Goal: Task Accomplishment & Management: Use online tool/utility

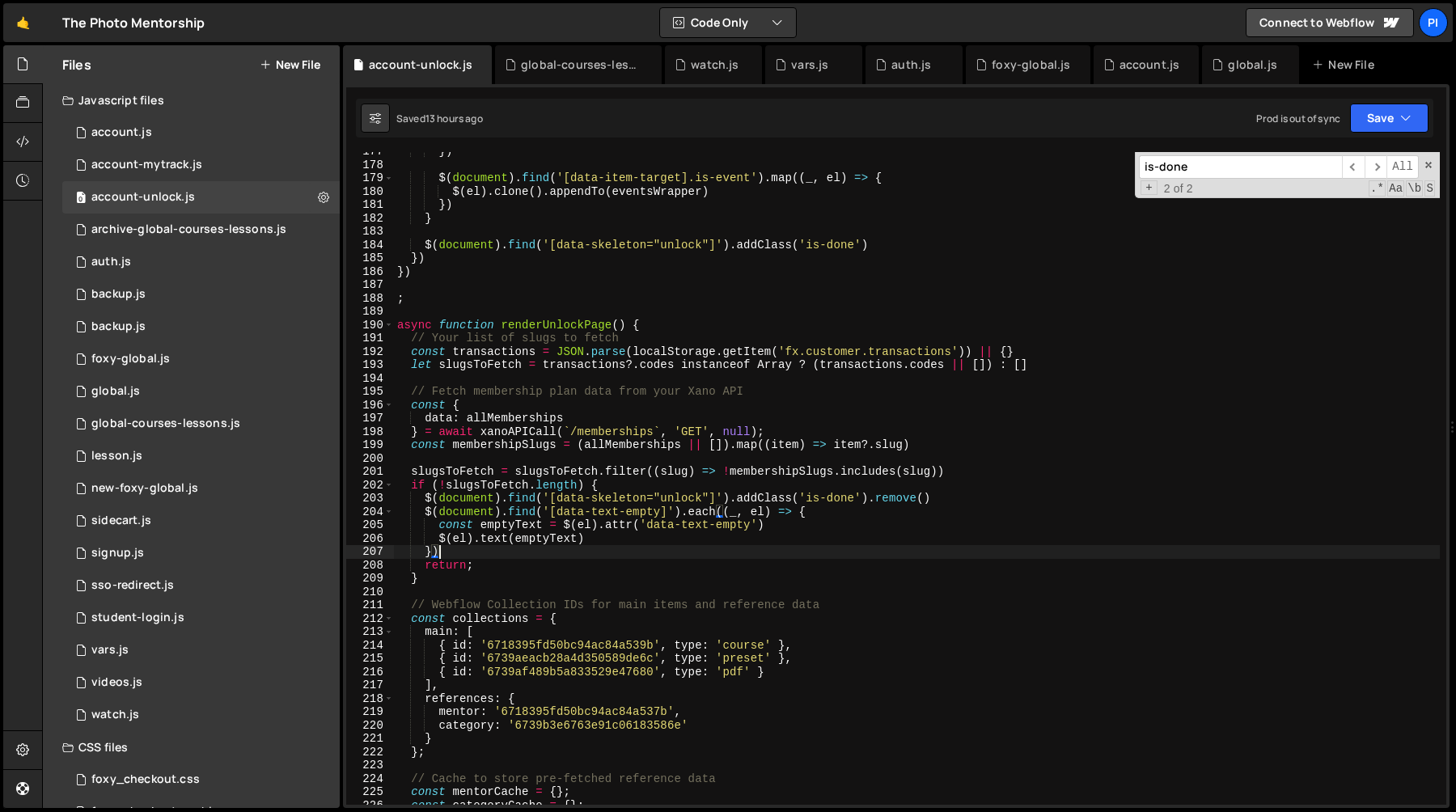
scroll to position [2356, 0]
click at [816, 266] on div "}) $ ( document ) . find ( '[data-item-target].is-event' ) . map (( _ , el ) =>…" at bounding box center [916, 484] width 1046 height 679
type textarea "})"
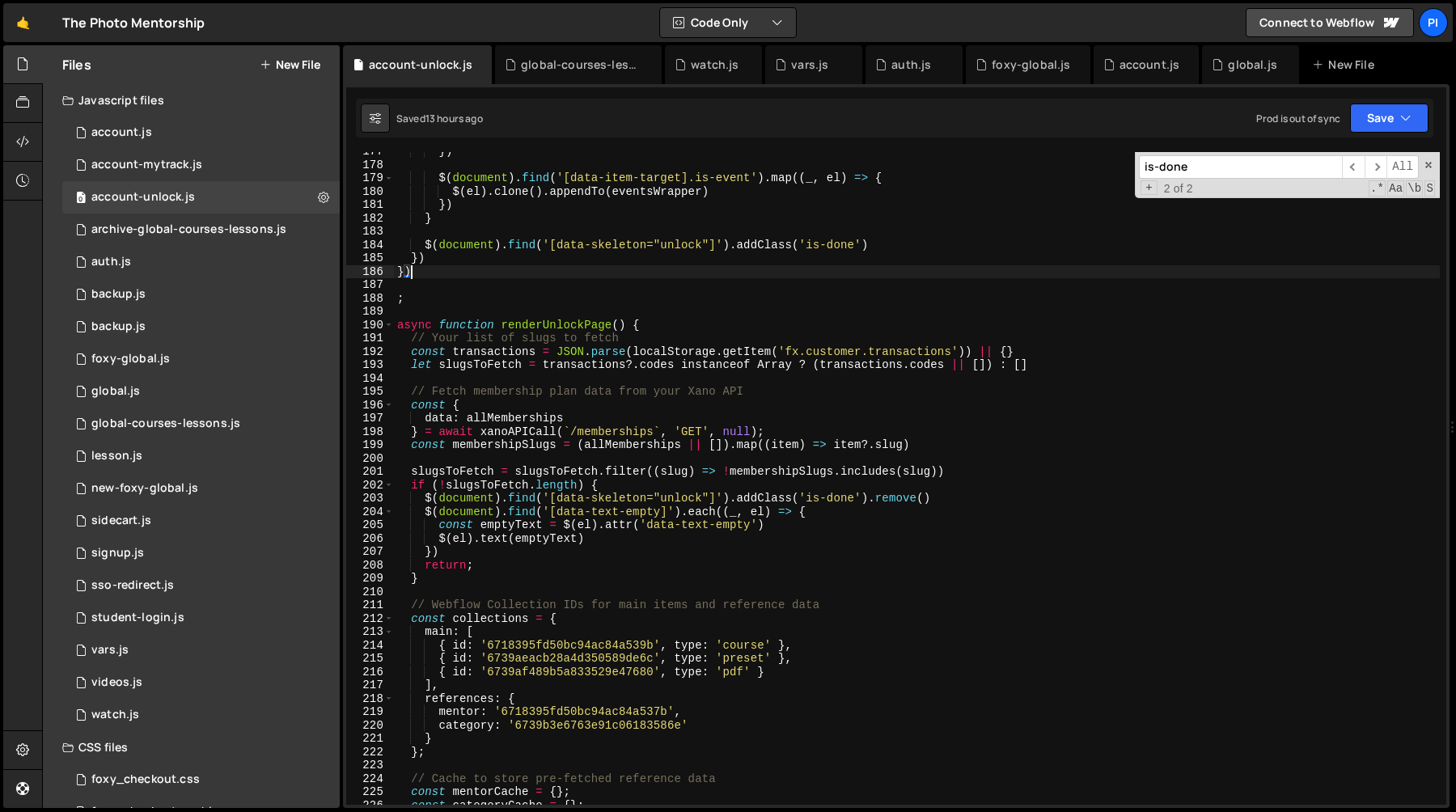
scroll to position [0, 0]
click at [24, 22] on link "🤙" at bounding box center [23, 23] width 40 height 39
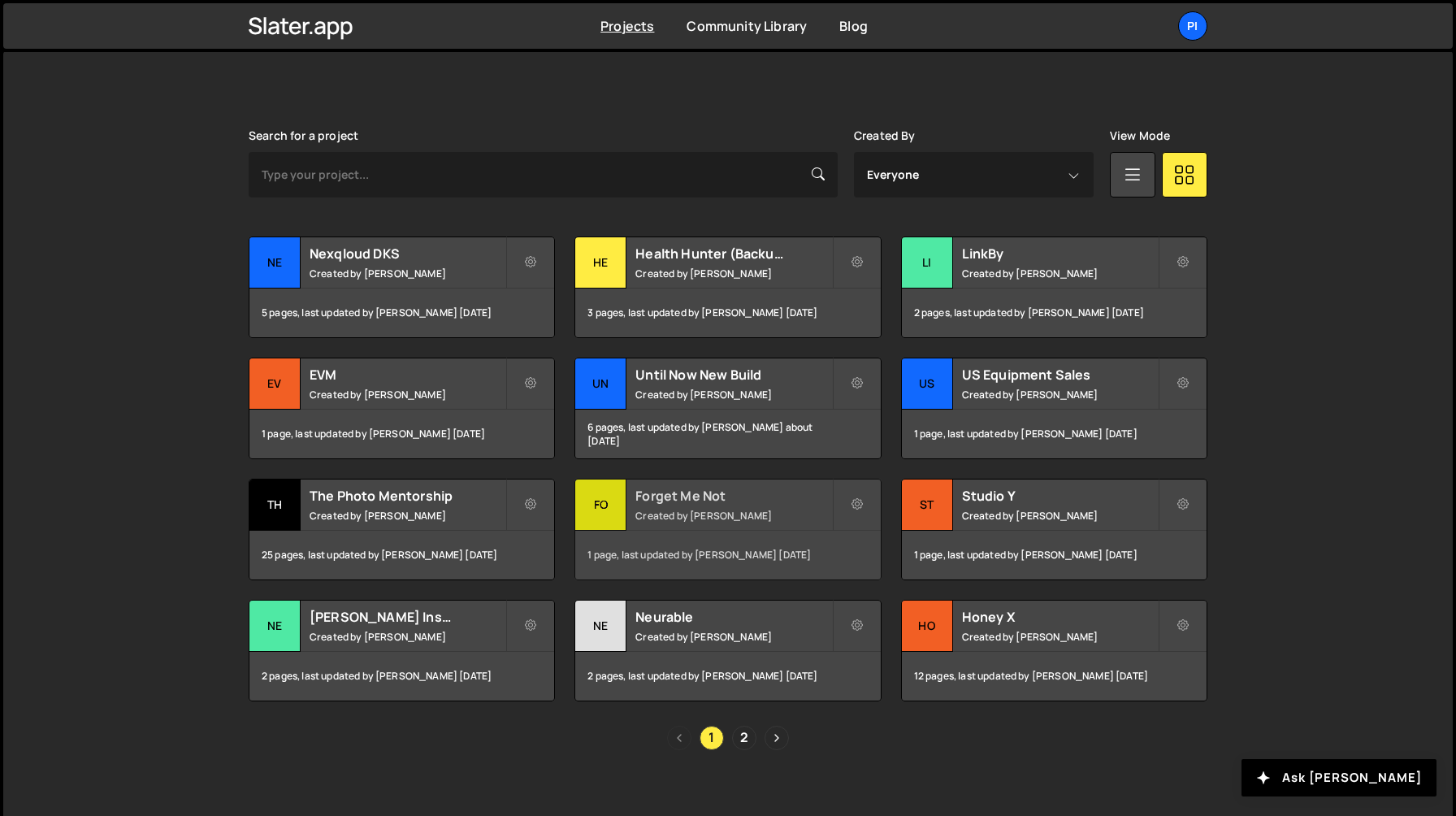
scroll to position [432, 0]
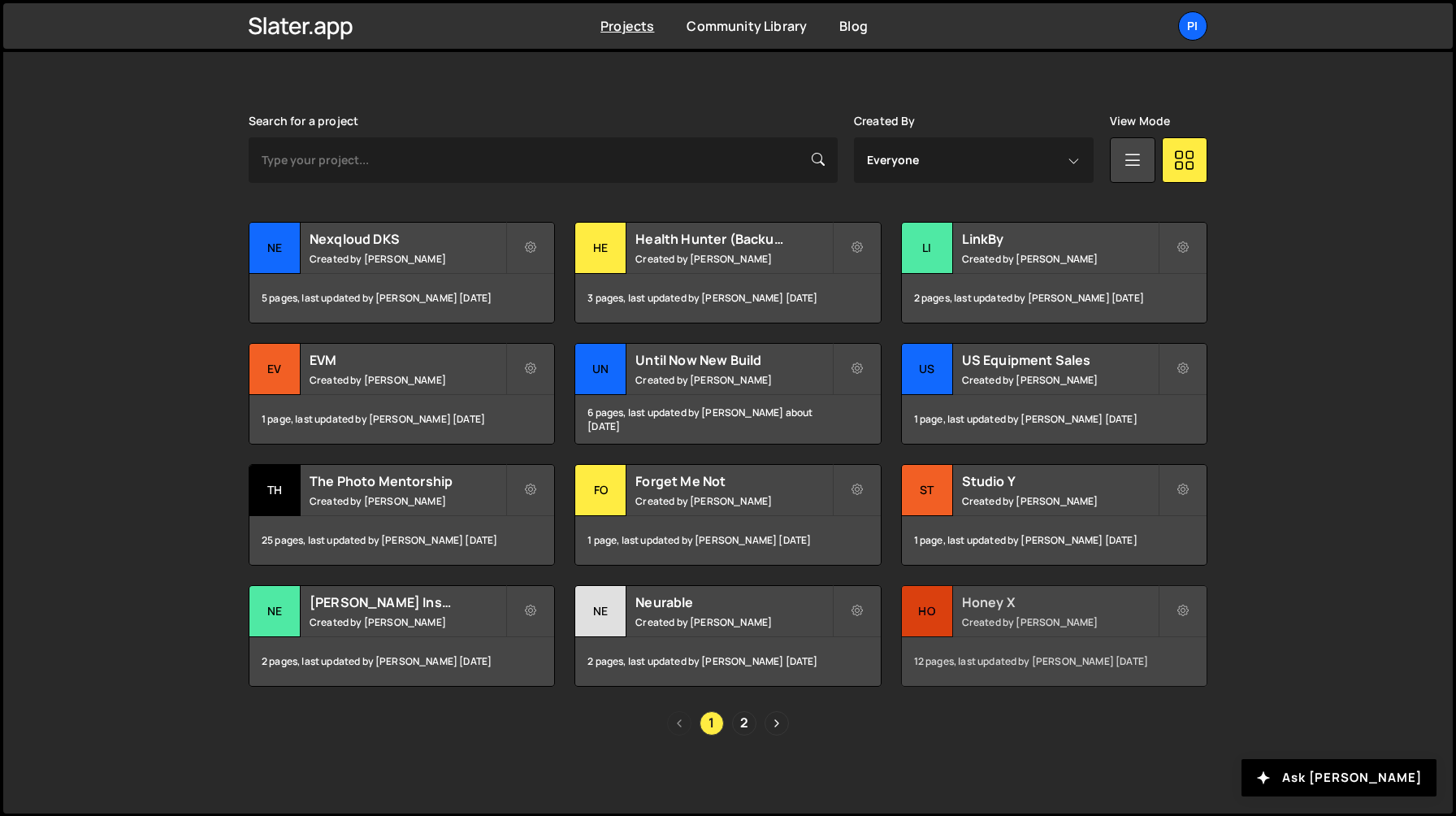
click at [1006, 621] on small "Created by [PERSON_NAME]" at bounding box center [1060, 622] width 196 height 14
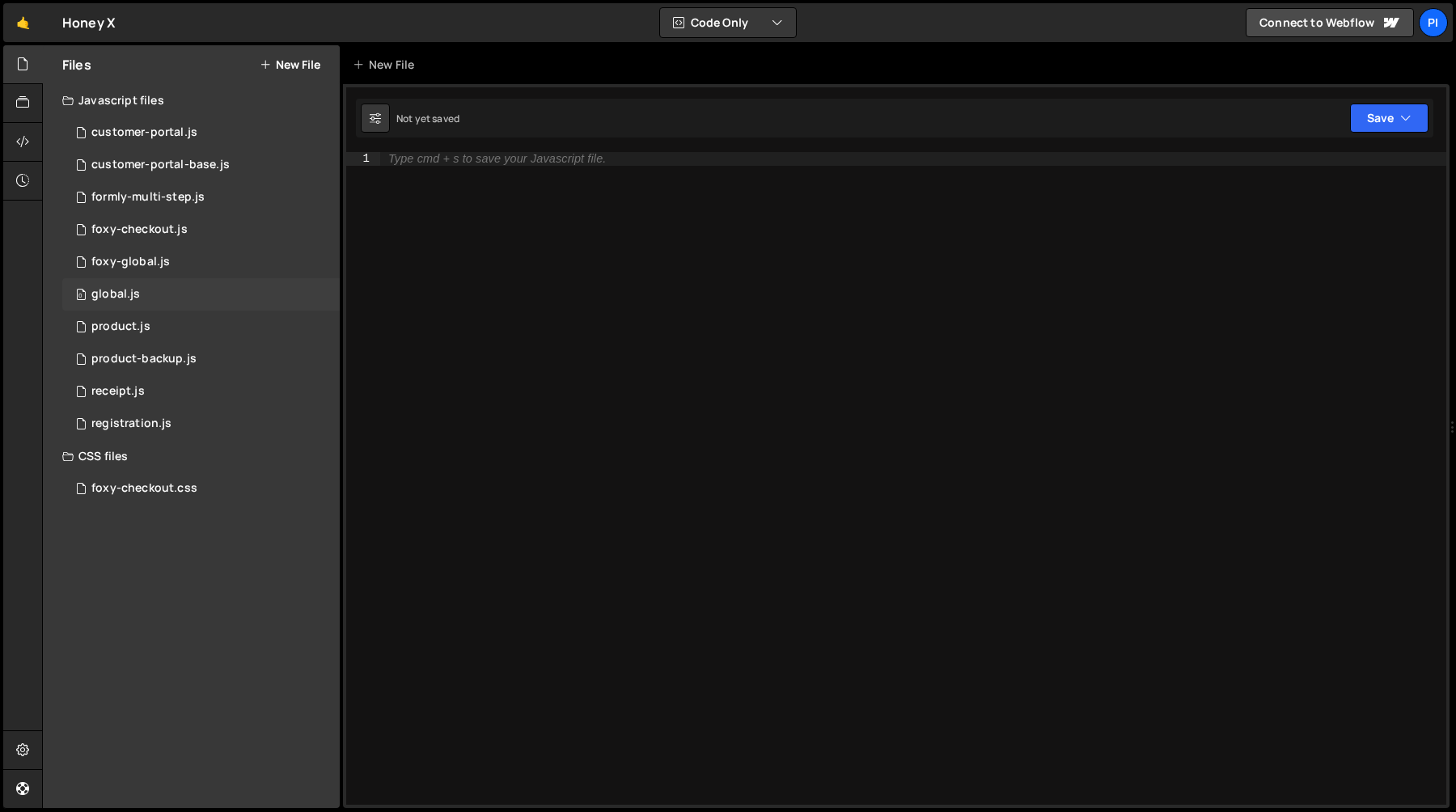
click at [228, 290] on div "0 global.js 0" at bounding box center [201, 294] width 277 height 32
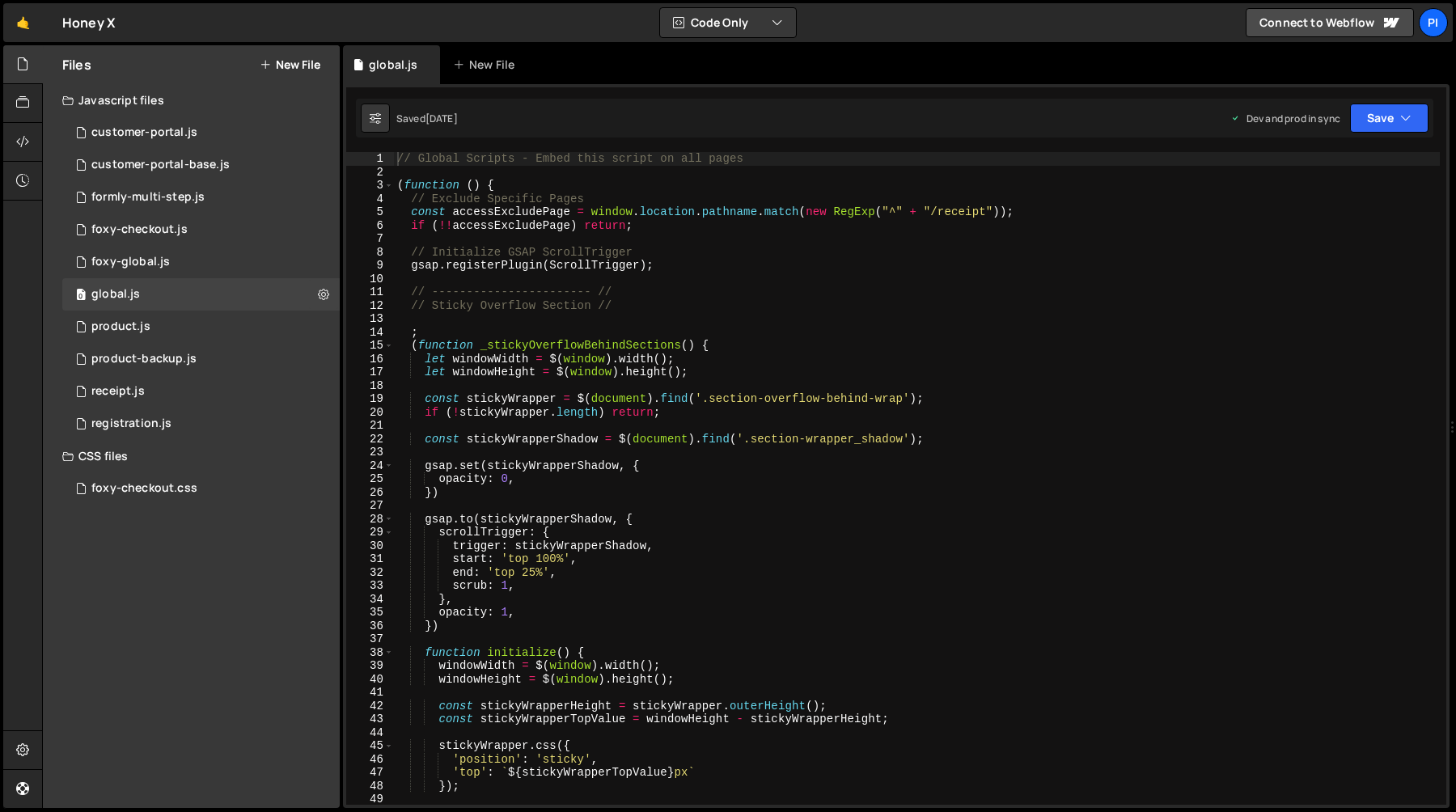
type textarea "// Sticky Overflow Section //"
click at [571, 307] on div "// Global Scripts - Embed this script on all pages ( function ( ) { // Exclude …" at bounding box center [916, 492] width 1046 height 679
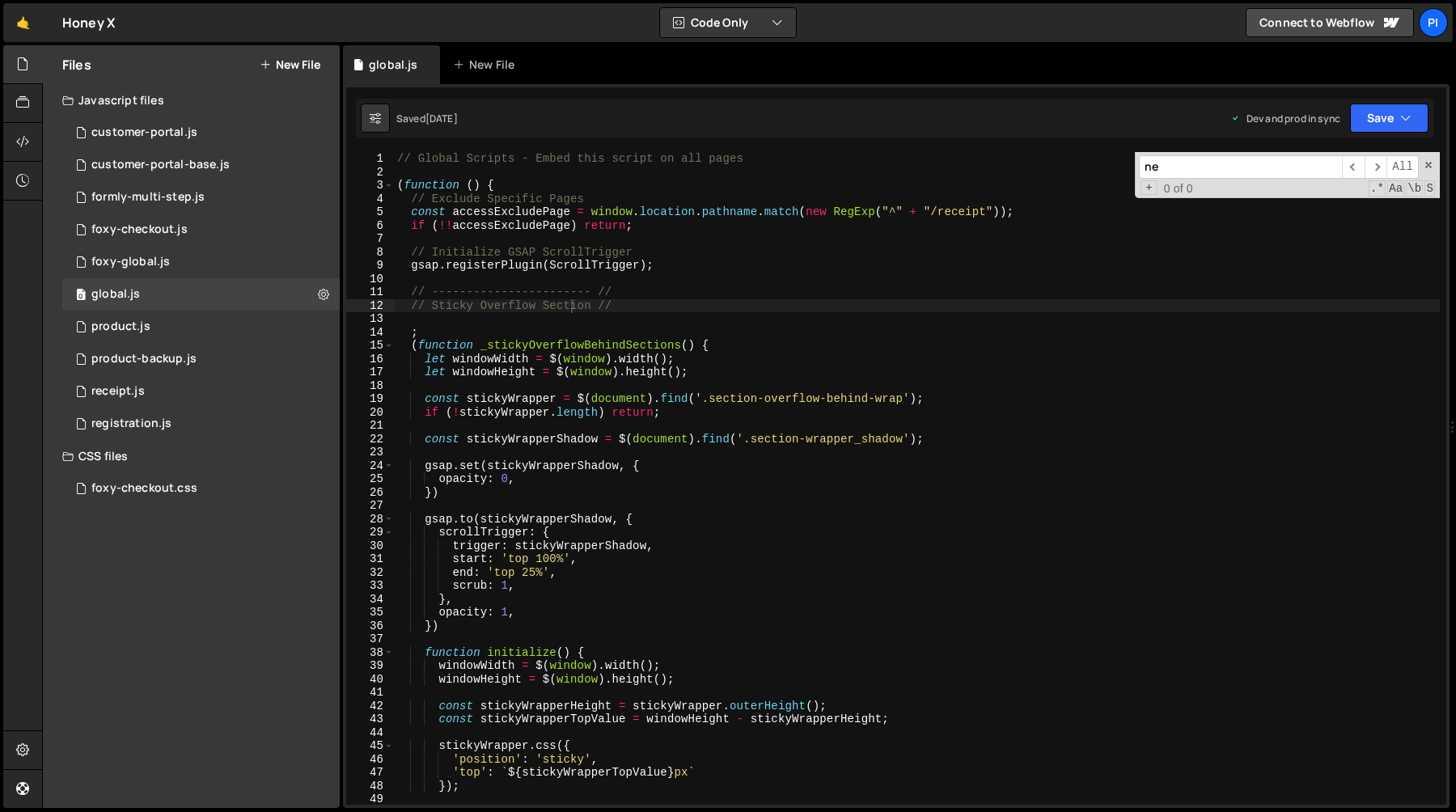
scroll to position [461, 0]
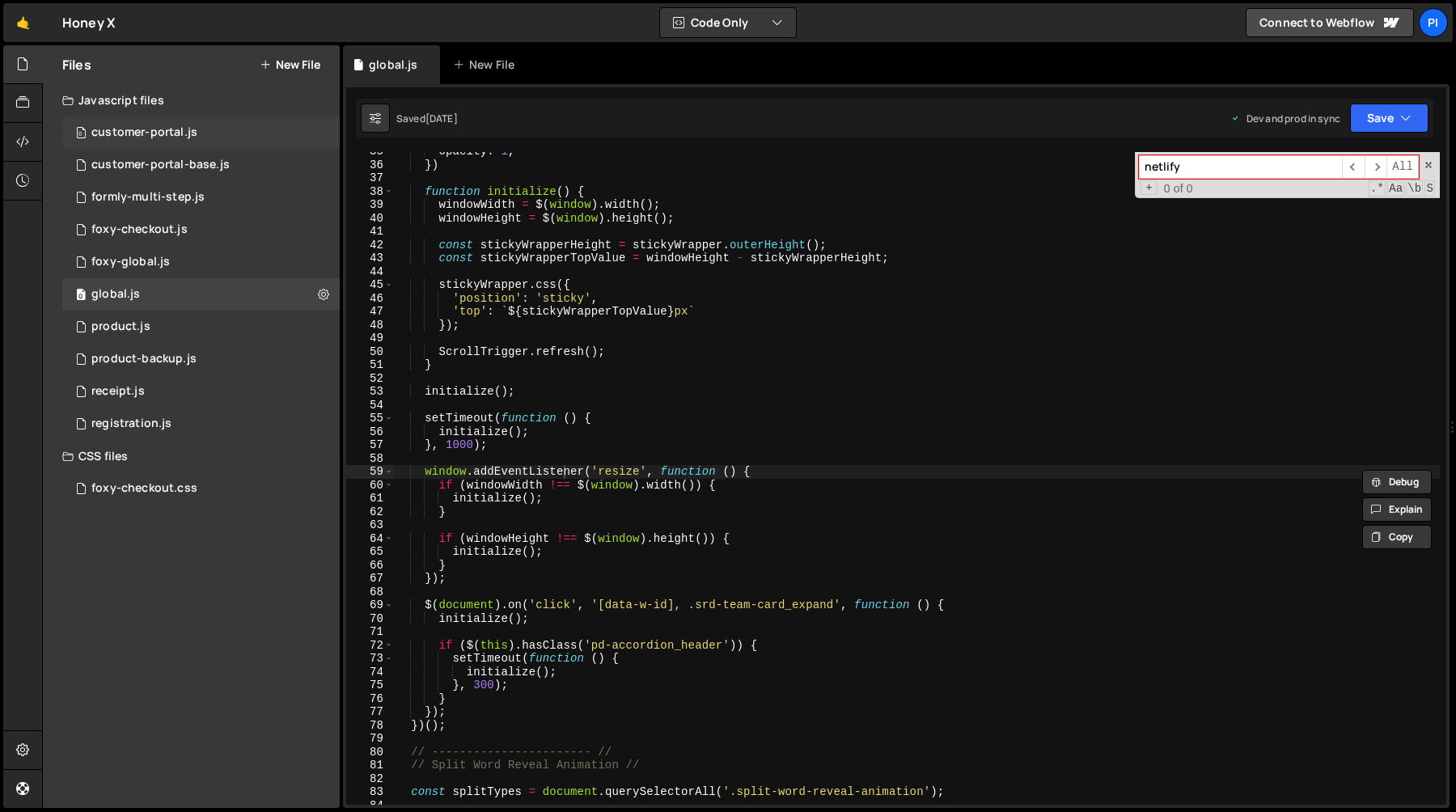
type input "netlify"
click at [185, 136] on div "customer-portal.js" at bounding box center [144, 133] width 106 height 15
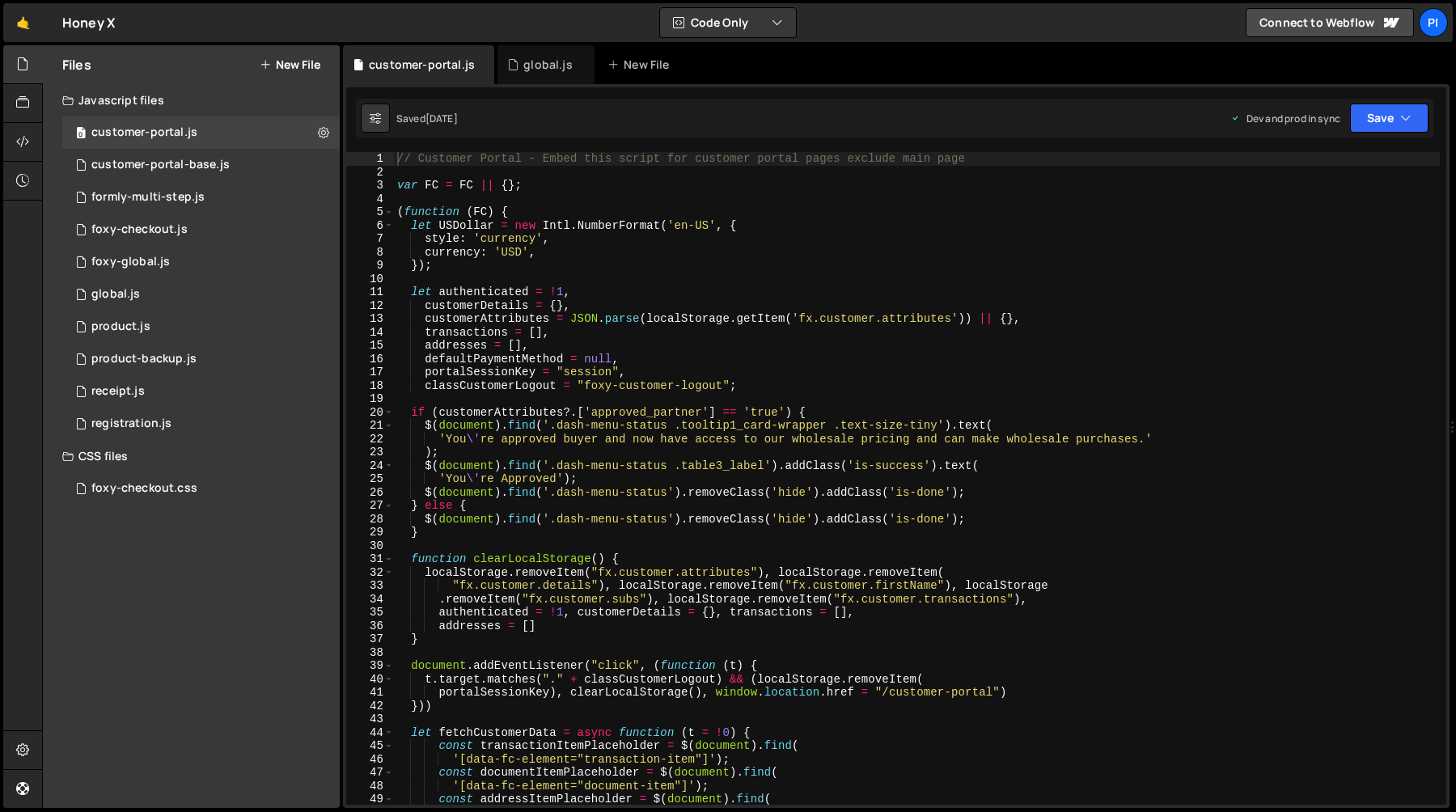
type textarea "defaultPaymentMethod = null,"
click at [557, 354] on div "// Customer Portal - Embed this script for customer portal pages exclude main p…" at bounding box center [916, 492] width 1046 height 679
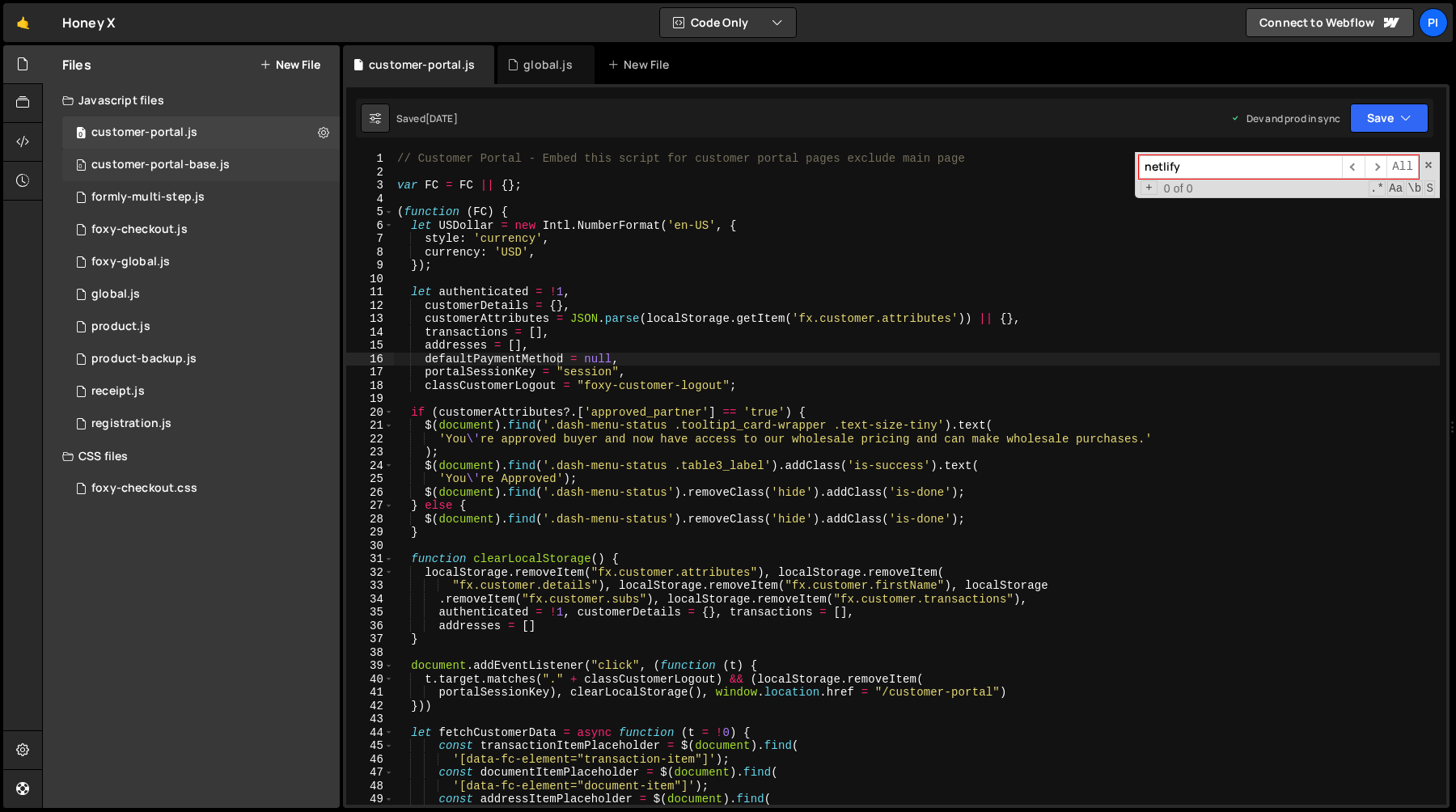
type input "netlify"
click at [171, 168] on div "customer-portal-base.js" at bounding box center [160, 165] width 138 height 15
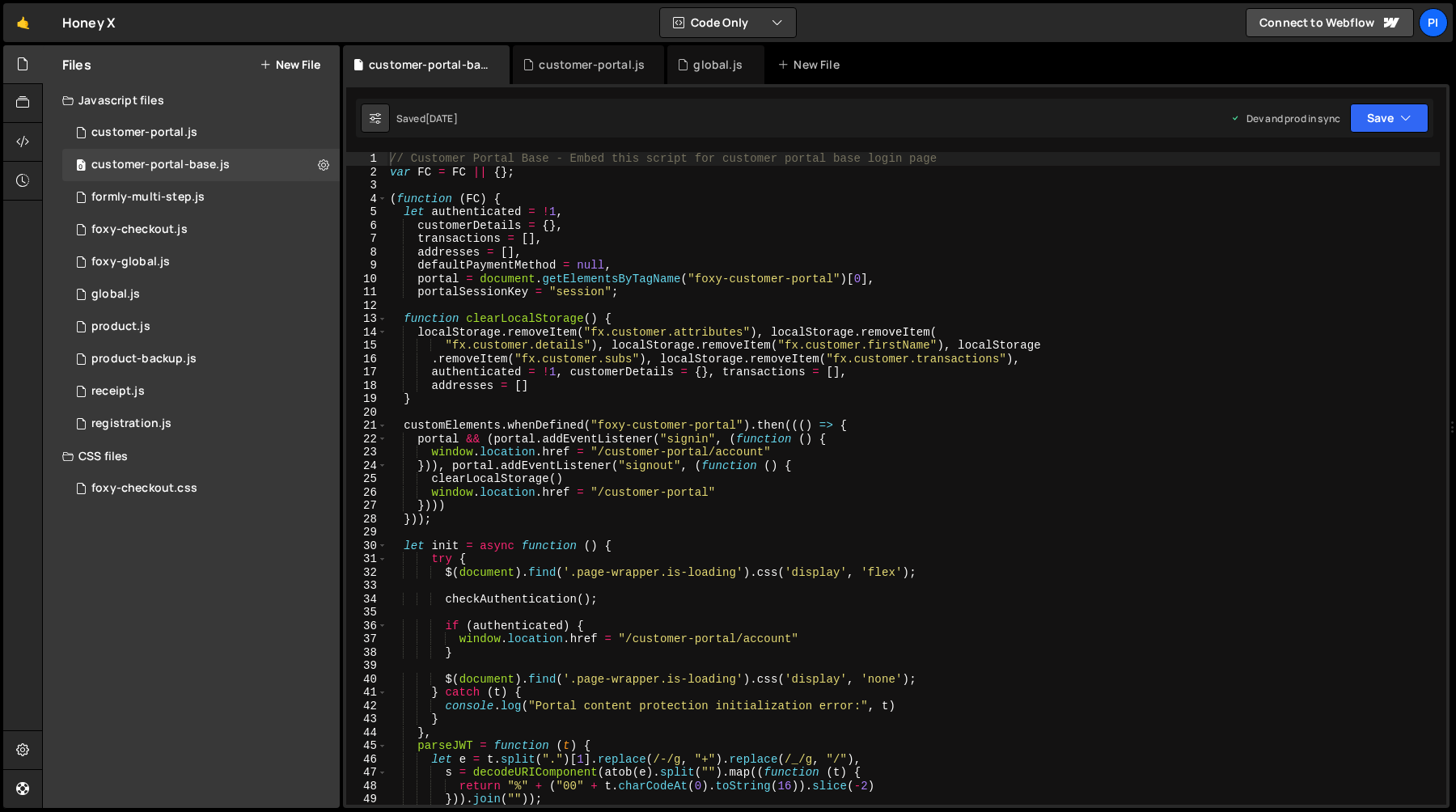
scroll to position [0, 0]
type textarea "portal = document.getElementsByTagName("foxy-customer-portal")[0],"
click at [675, 279] on div "// Customer Portal Base - Embed this script for customer portal base login page…" at bounding box center [913, 492] width 1053 height 679
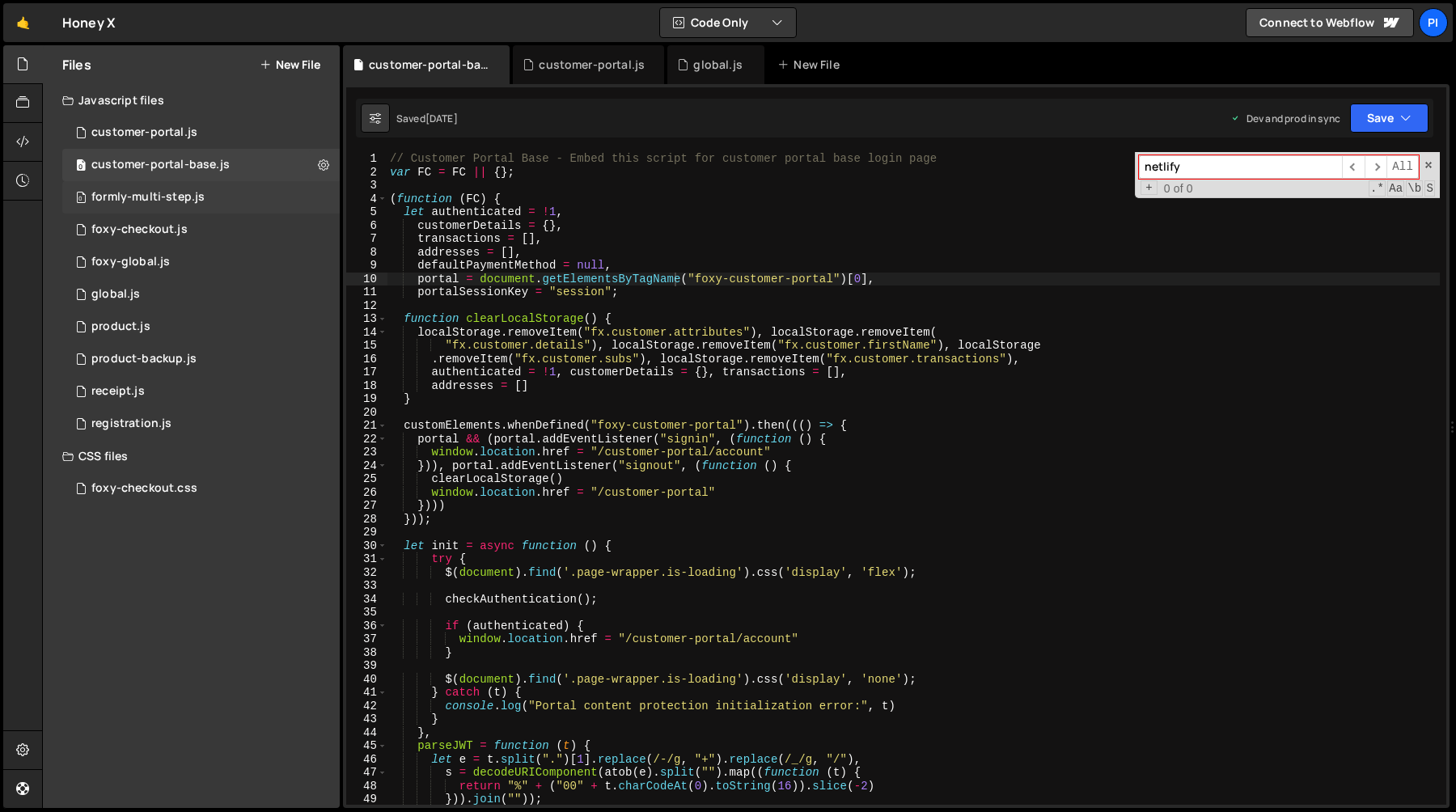
type input "netlify"
click at [192, 188] on div "0 formly-multi-step.js 0" at bounding box center [201, 197] width 277 height 32
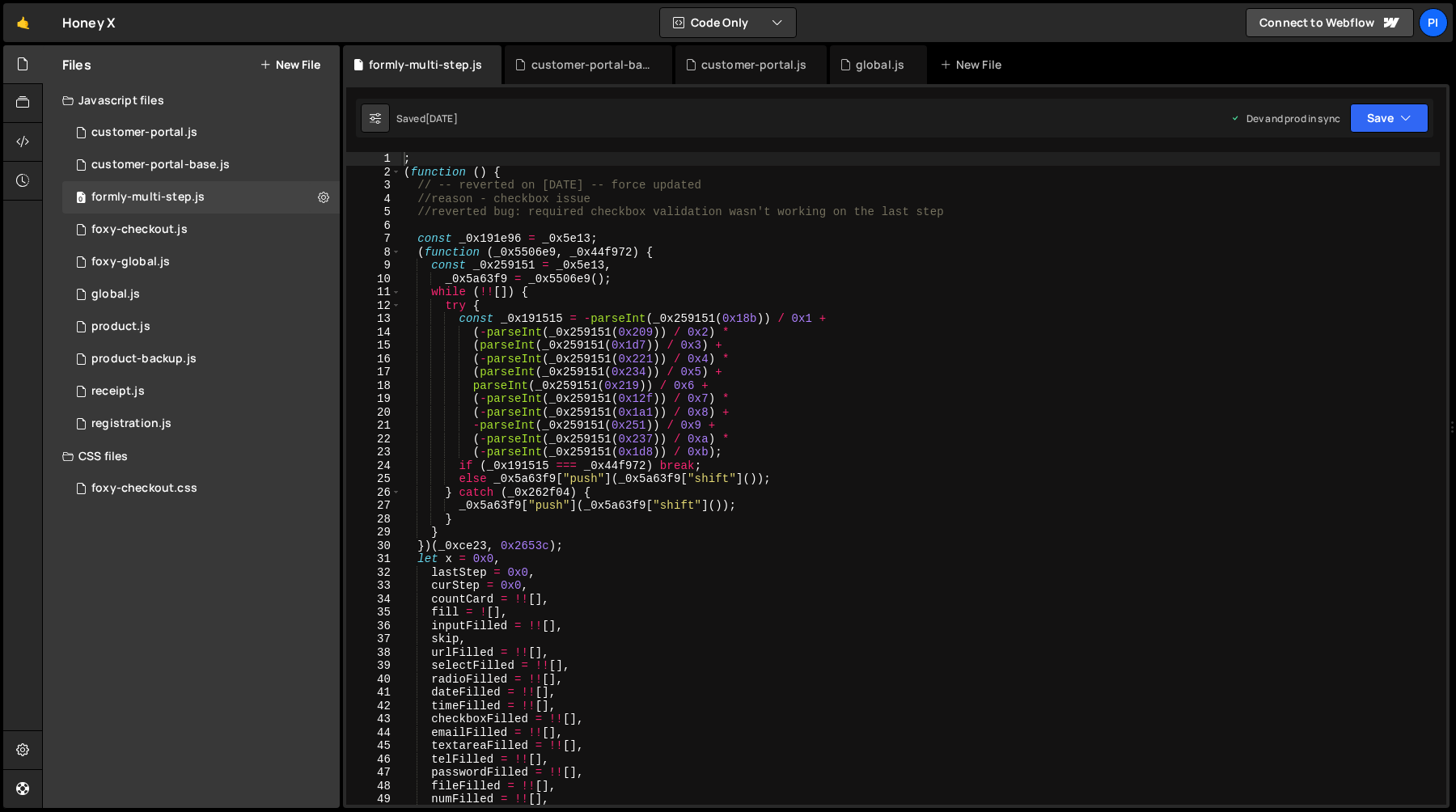
click at [630, 220] on div "; ( function ( ) { // -- reverted on 10/5/24 -- force updated //reason - checkb…" at bounding box center [920, 492] width 1039 height 679
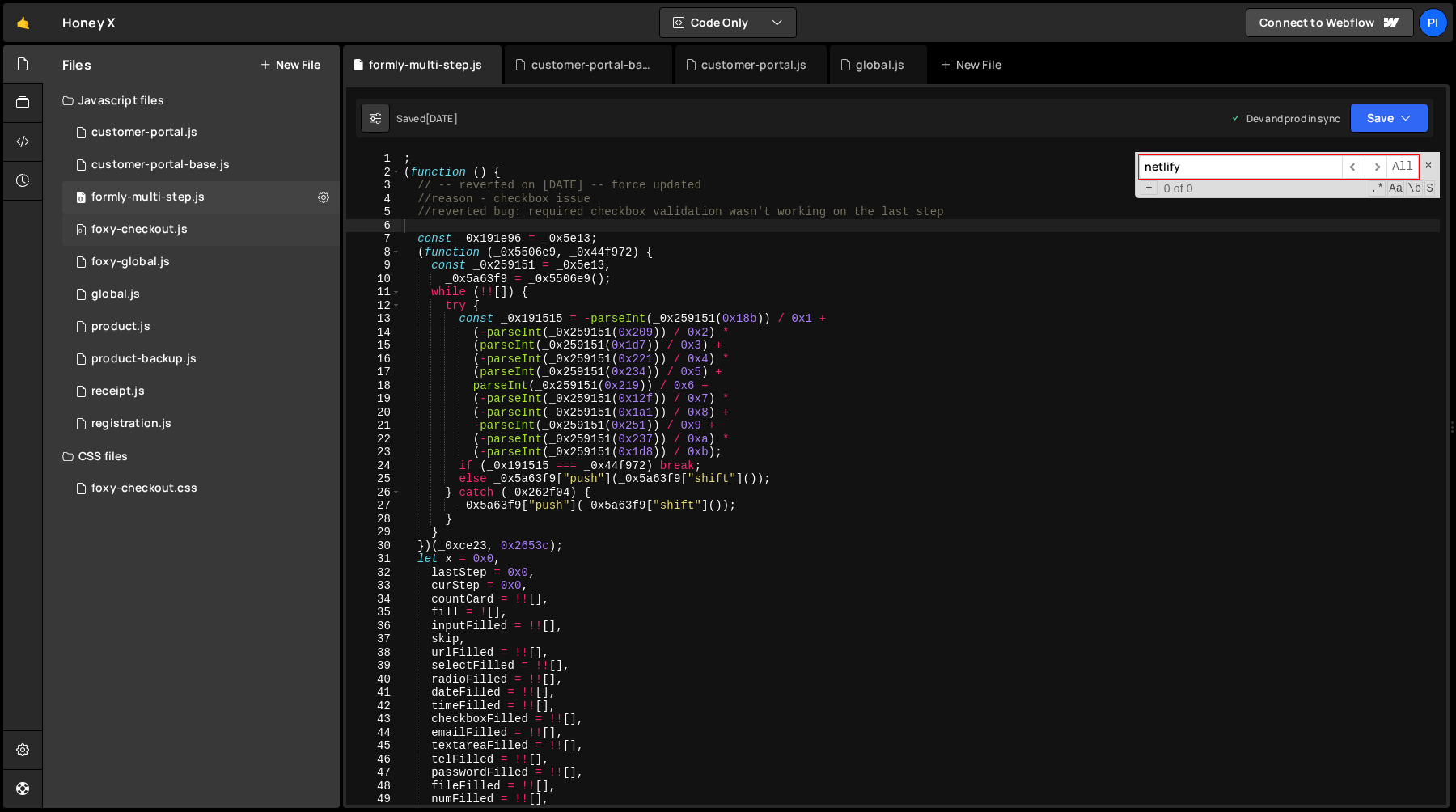
type input "netlify"
click at [207, 216] on div "0 foxy-checkout.js 0" at bounding box center [201, 230] width 277 height 32
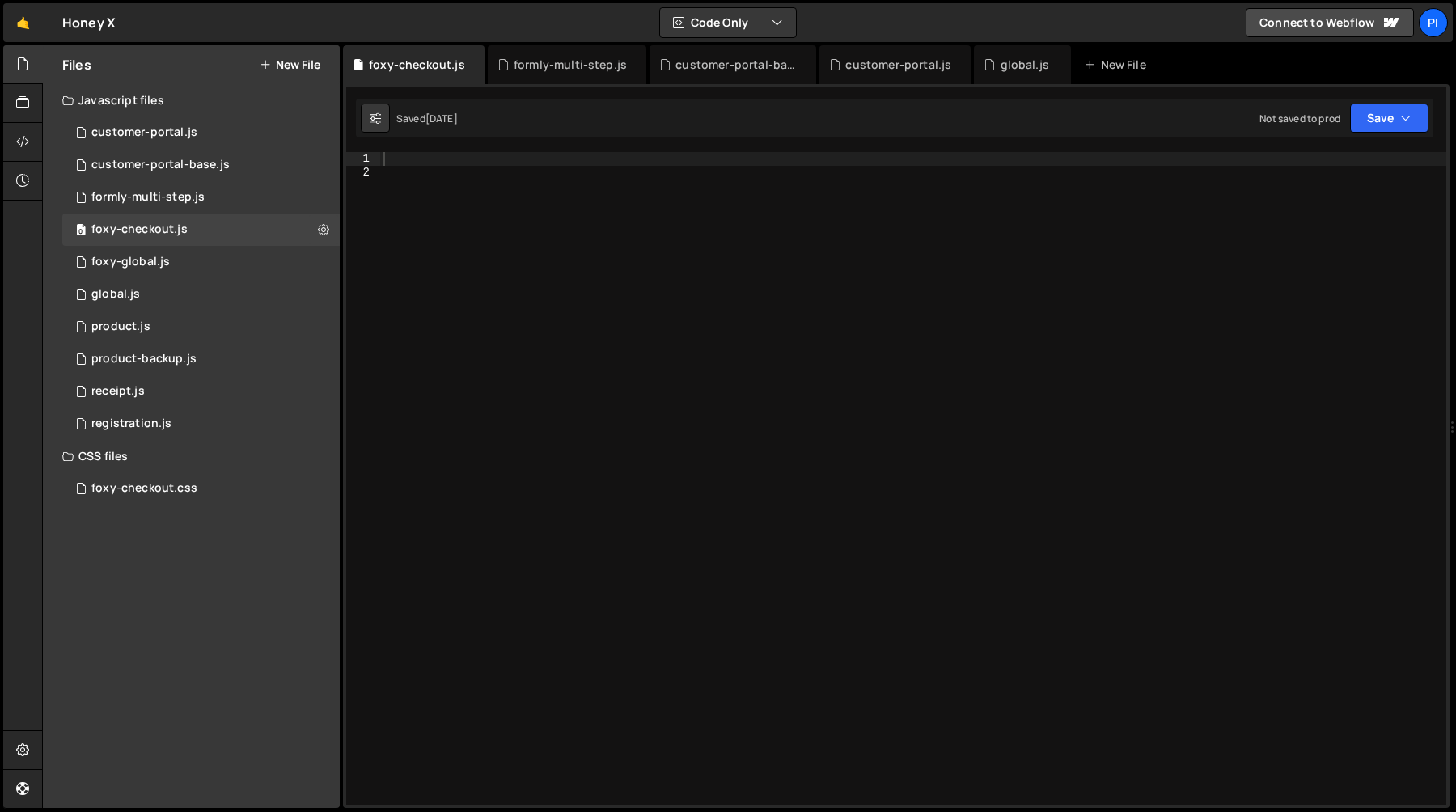
click at [654, 228] on div at bounding box center [913, 492] width 1066 height 679
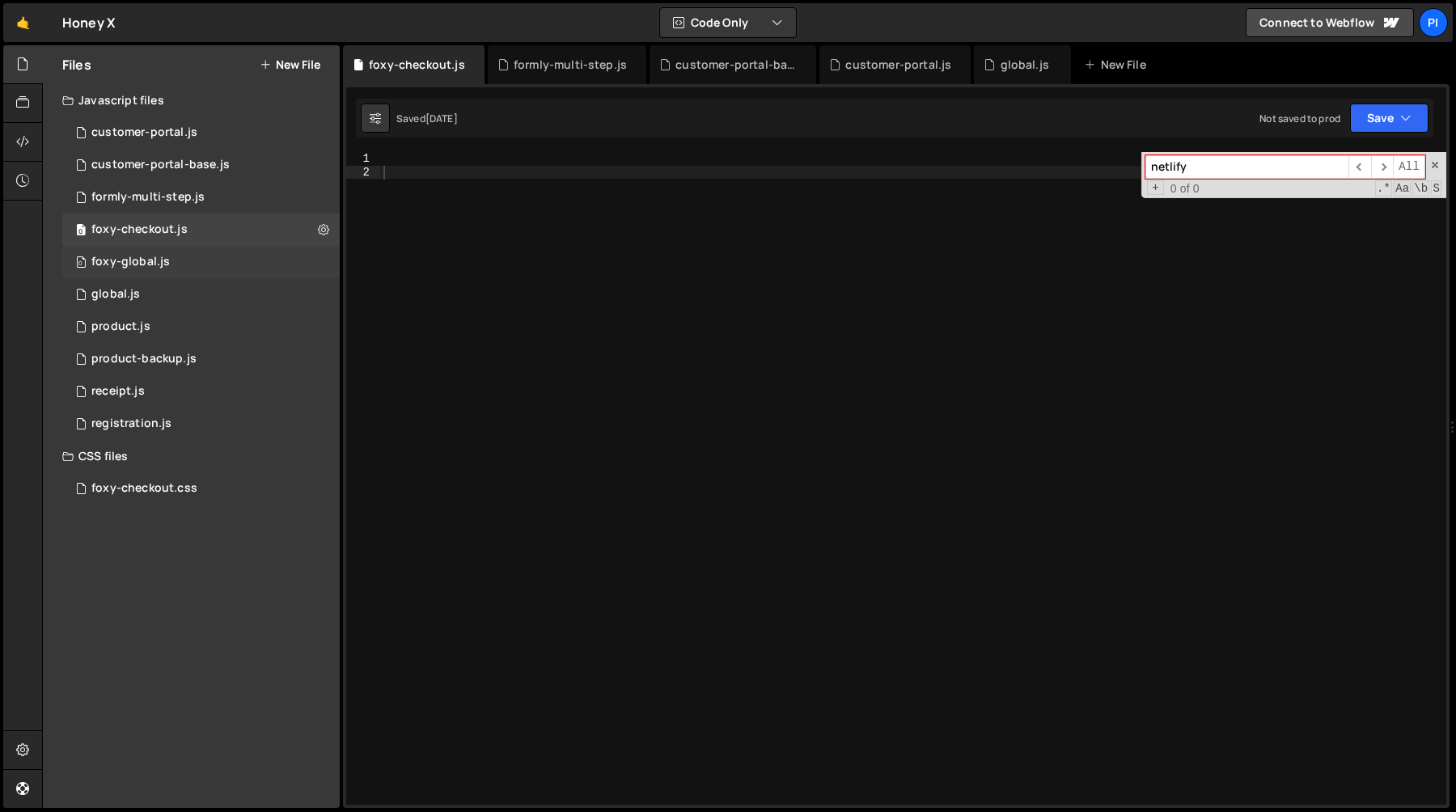
type input "netlify"
click at [170, 264] on div "0 foxy-global.js 0" at bounding box center [201, 262] width 277 height 32
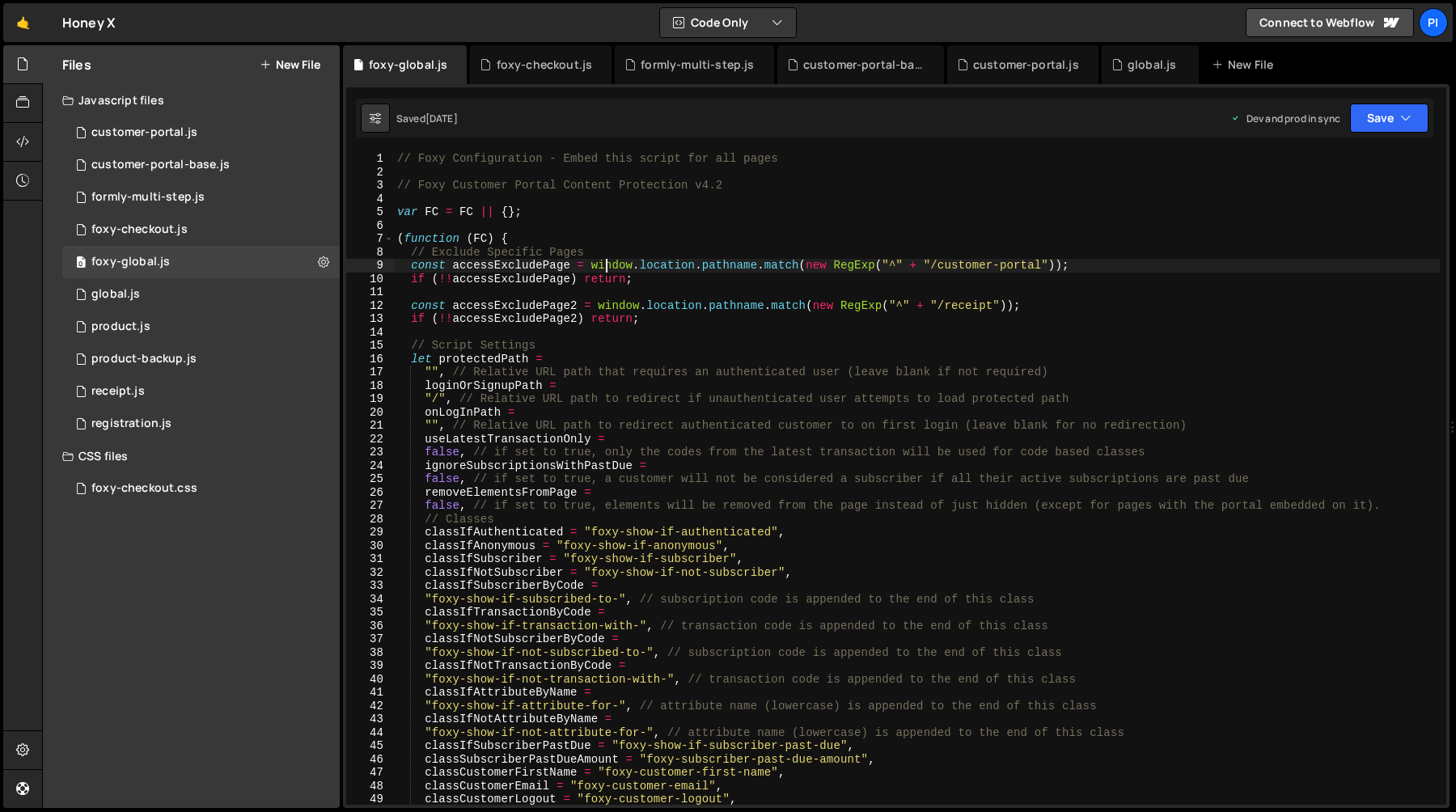
click at [603, 264] on div "// Foxy Configuration - Embed this script for all pages // Foxy Customer Portal…" at bounding box center [916, 492] width 1046 height 679
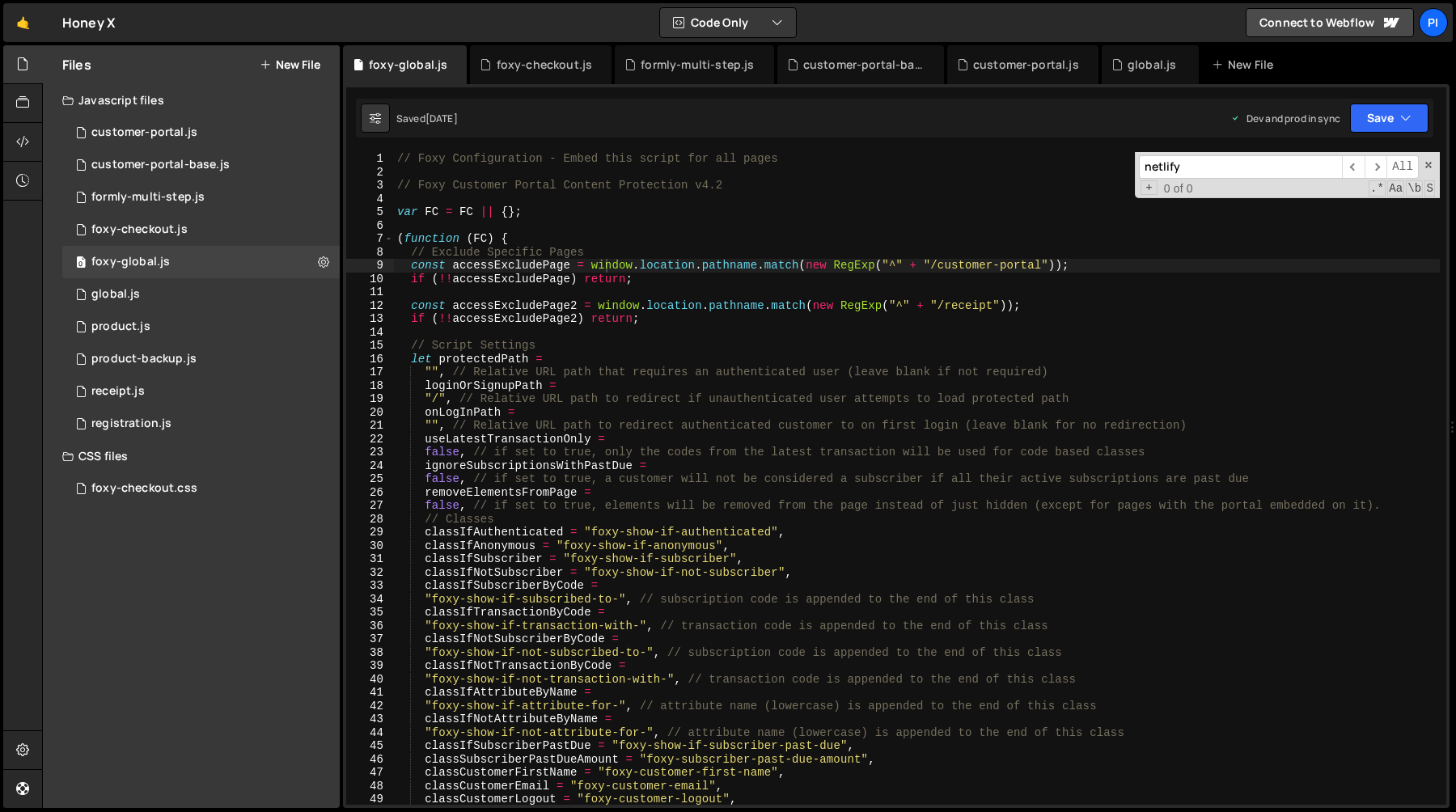
scroll to position [14327, 0]
type input "netlify"
click at [120, 294] on div "global.js" at bounding box center [116, 294] width 49 height 15
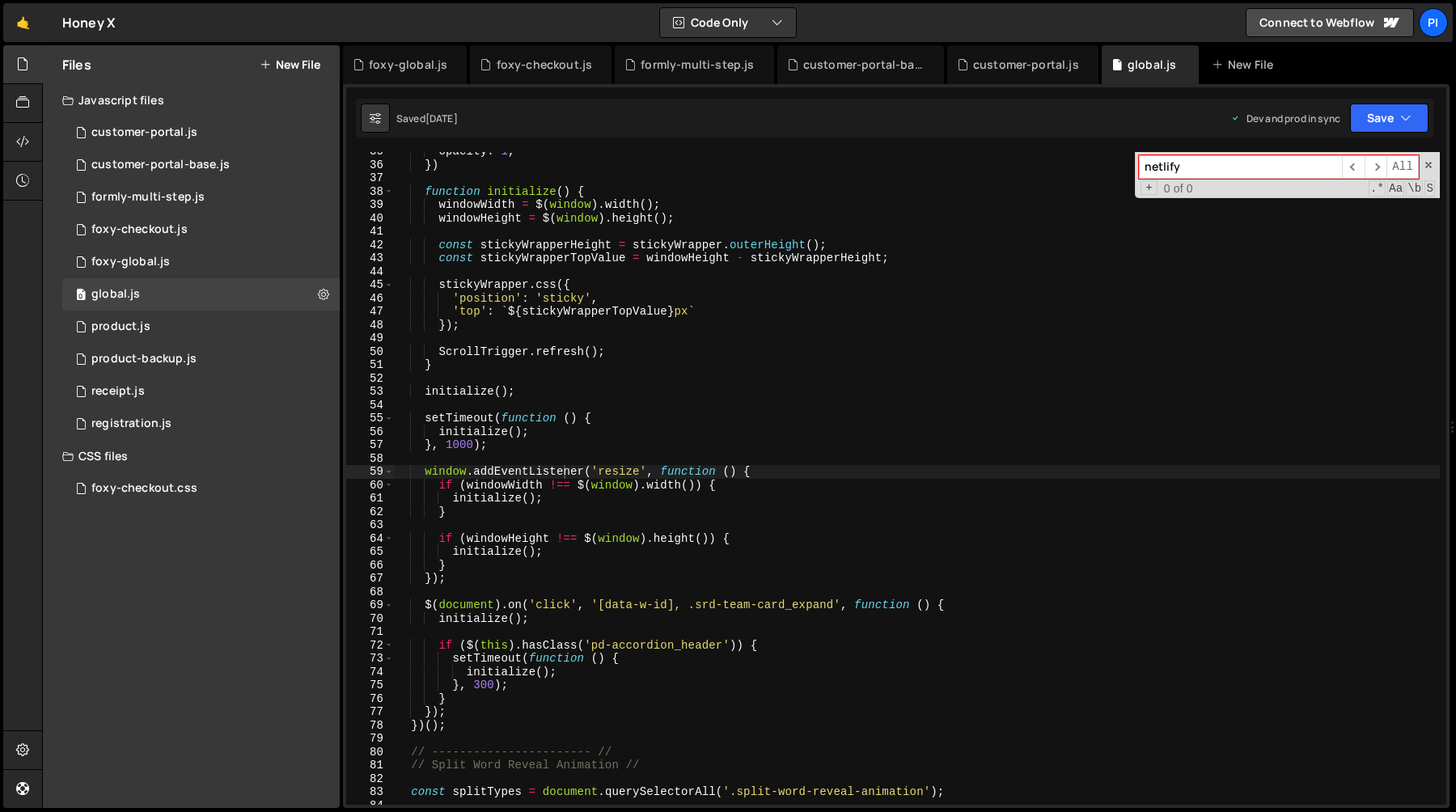
type textarea "const stickyWrapperHeight = stickyWrapper.outerHeight();"
click at [679, 243] on div "opacity : 1 , }) function initialize ( ) { windowWidth = $ ( window ) . width (…" at bounding box center [916, 484] width 1046 height 679
click at [166, 324] on div "0 product.js 0" at bounding box center [201, 327] width 277 height 32
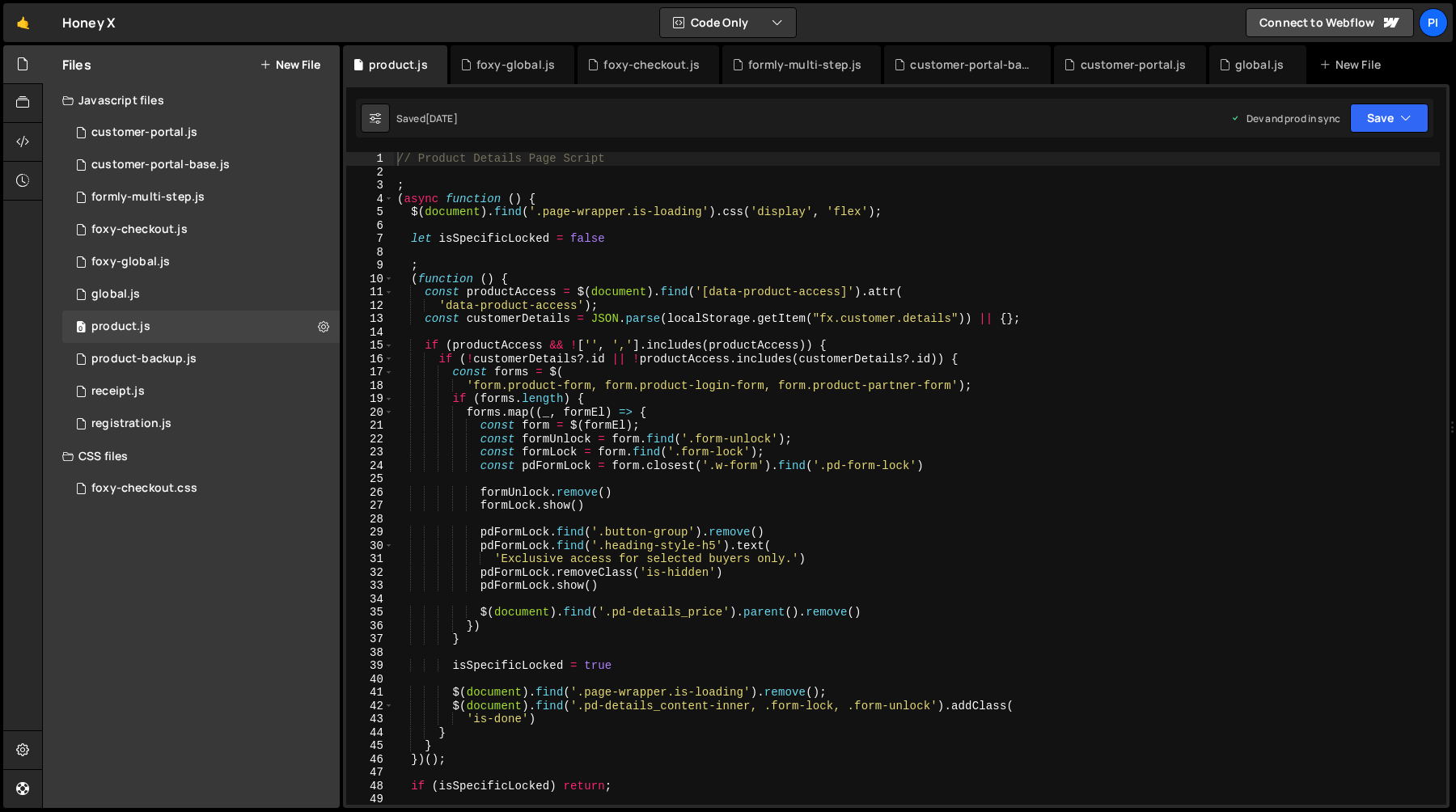
type textarea "const productAccess = $(document).find('[data-product-access]').attr("
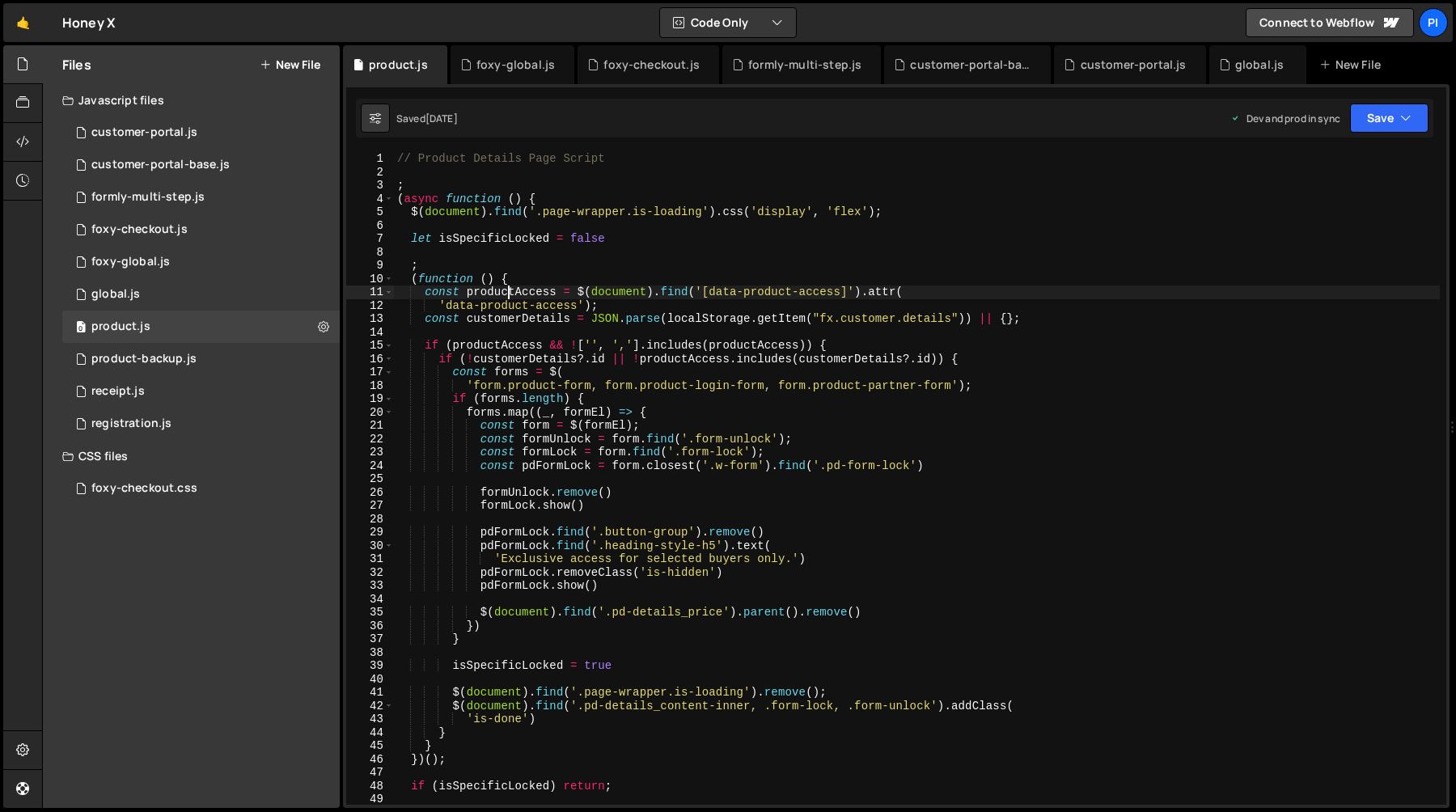
click at [511, 288] on div "// Product Details Page Script ; ( async function ( ) { $ ( document ) . find (…" at bounding box center [916, 492] width 1046 height 679
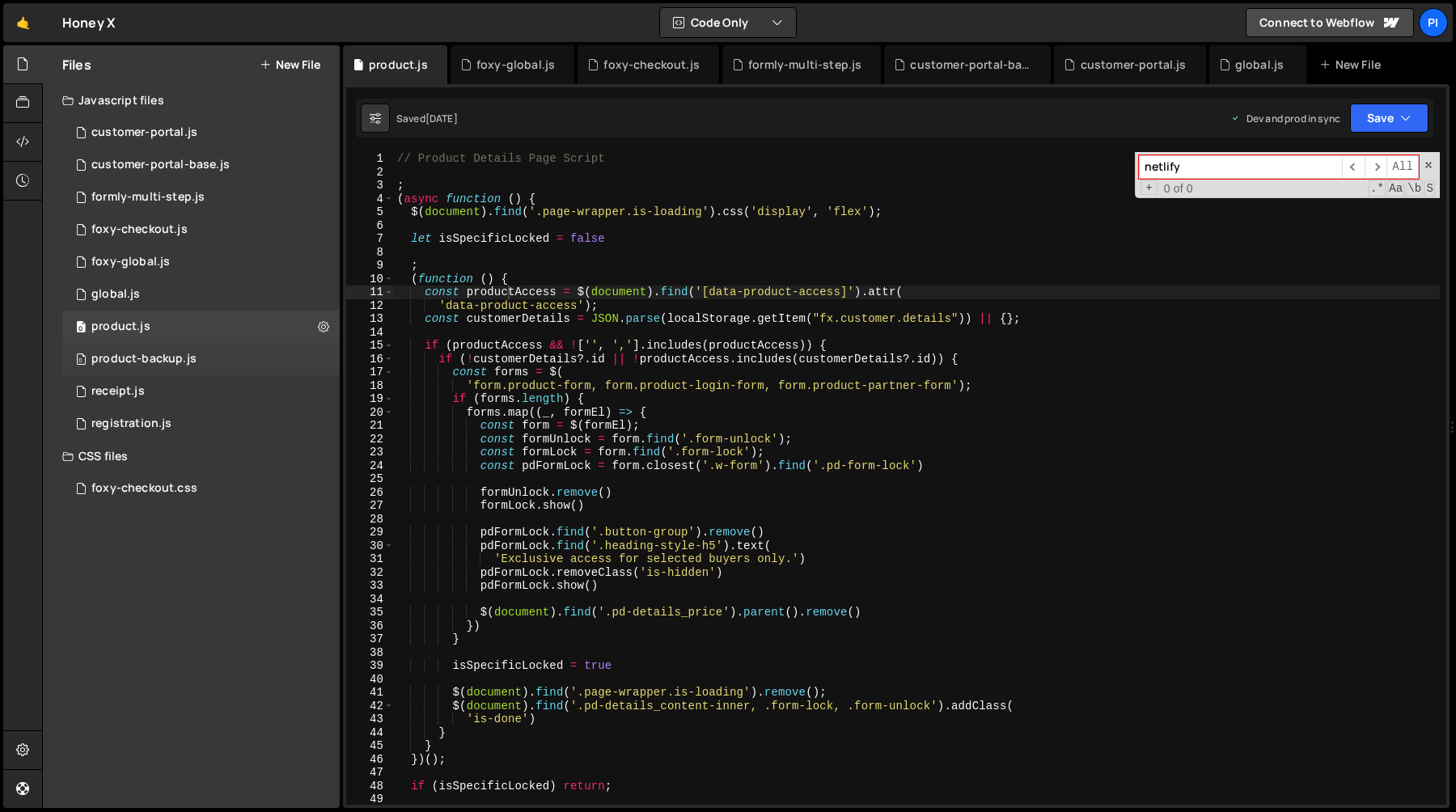
type input "netlify"
click at [177, 352] on div "product-backup.js" at bounding box center [144, 359] width 105 height 15
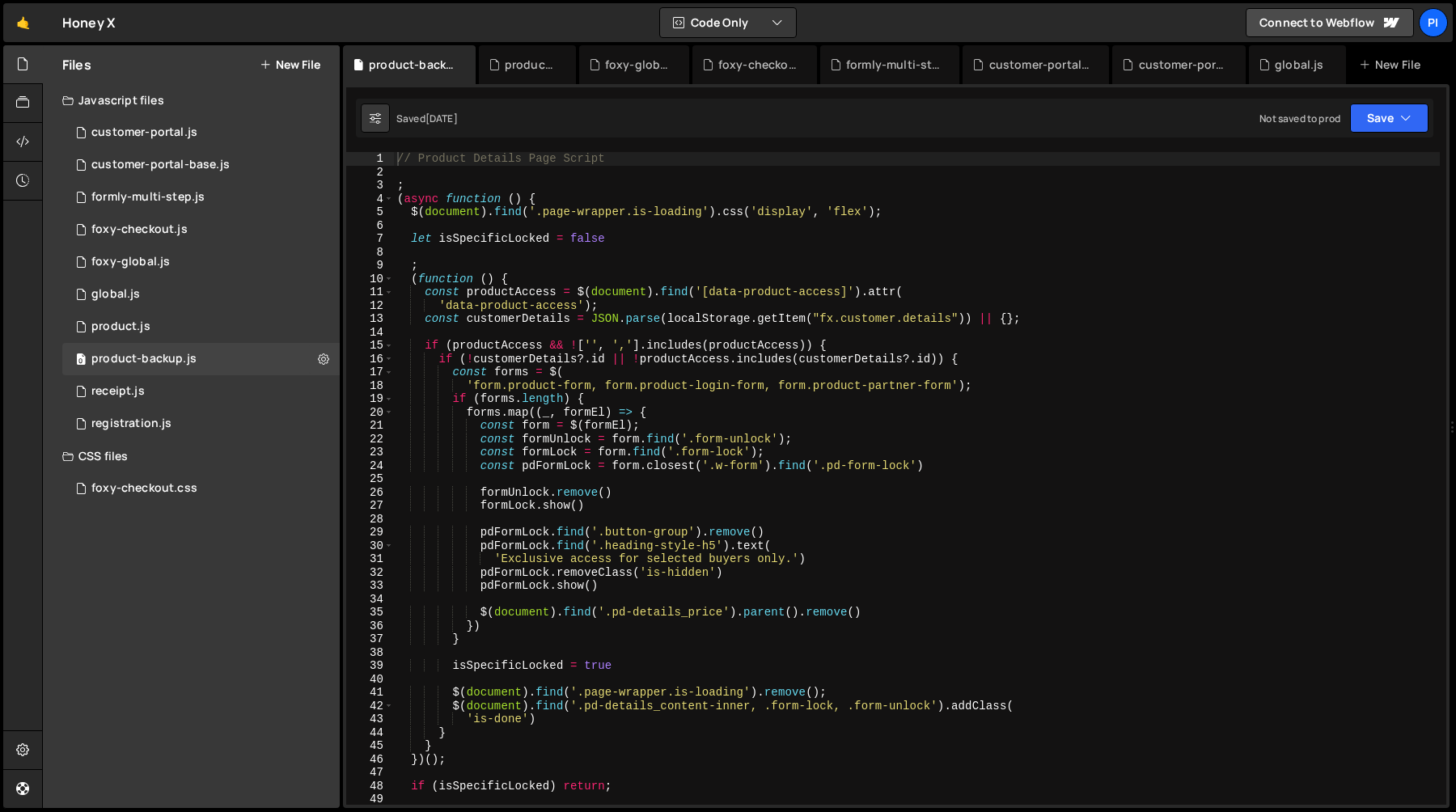
type textarea "if (productAccess && !['', ','].includes(productAccess)) {"
click at [618, 339] on div "// Product Details Page Script ; ( async function ( ) { $ ( document ) . find (…" at bounding box center [916, 492] width 1046 height 679
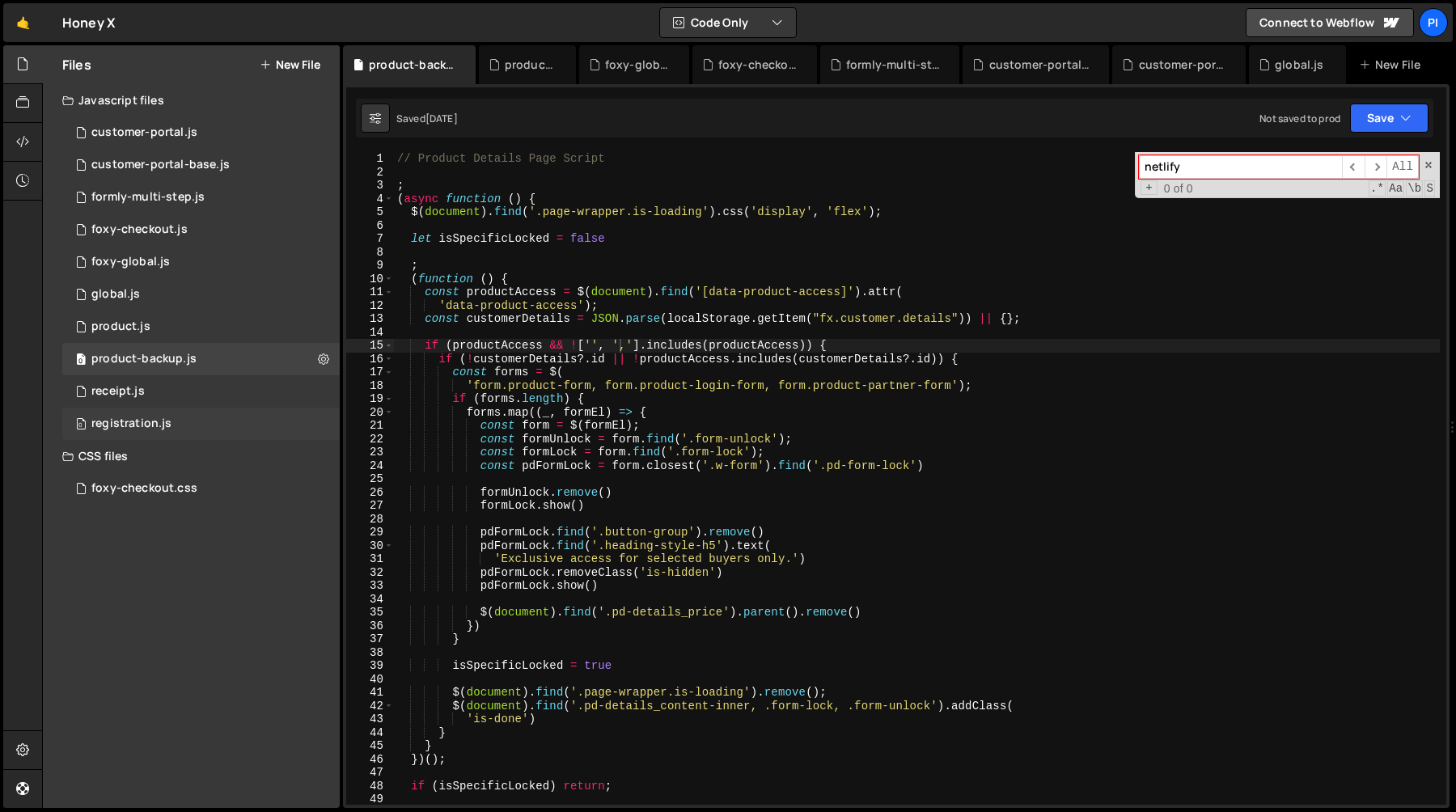
type input "netlify"
click at [180, 415] on div "0 registration.js 0" at bounding box center [201, 424] width 277 height 32
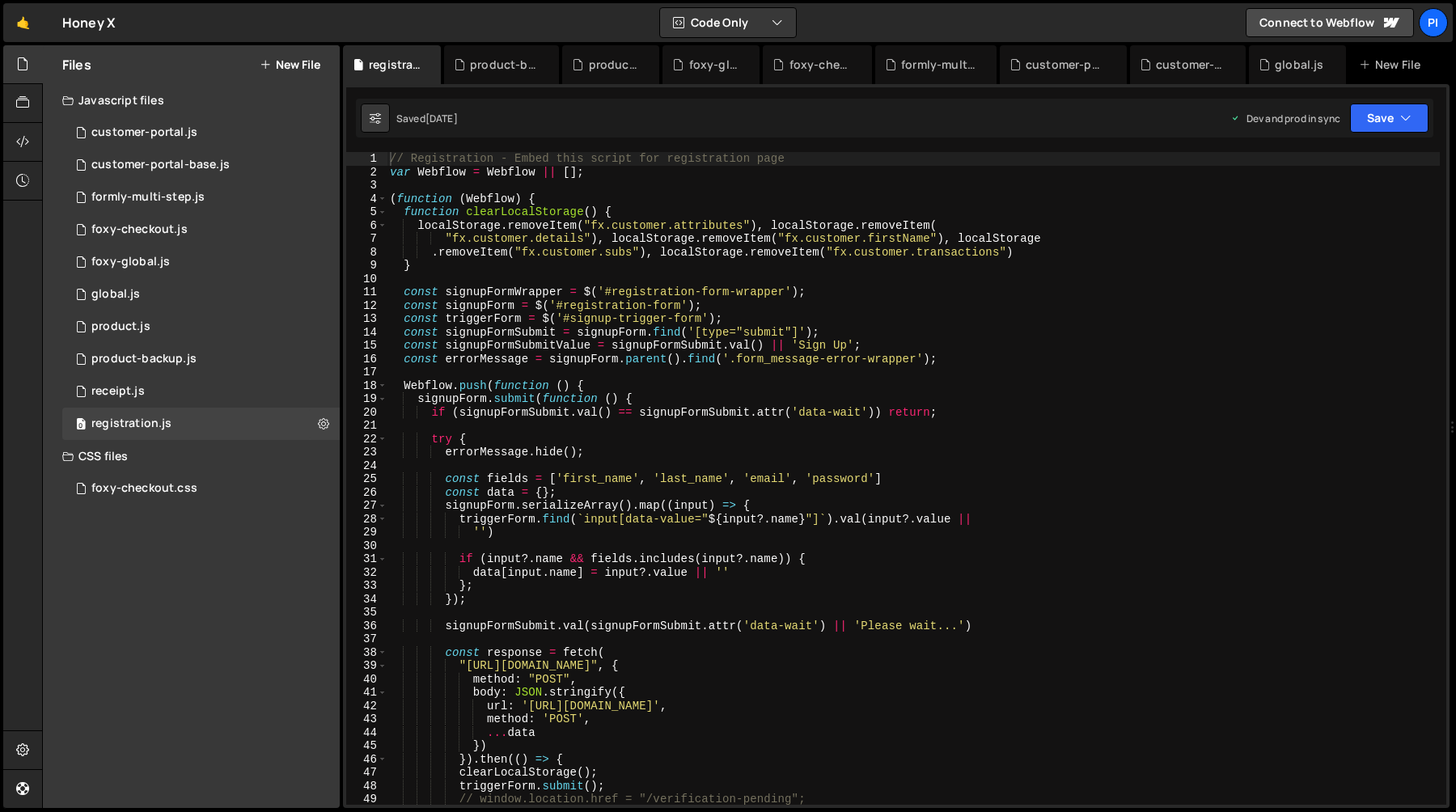
type textarea "const triggerForm = $('#signup-trigger-form');"
click at [660, 322] on div "// Registration - Embed this script for registration page var Webflow = Webflow…" at bounding box center [913, 492] width 1053 height 679
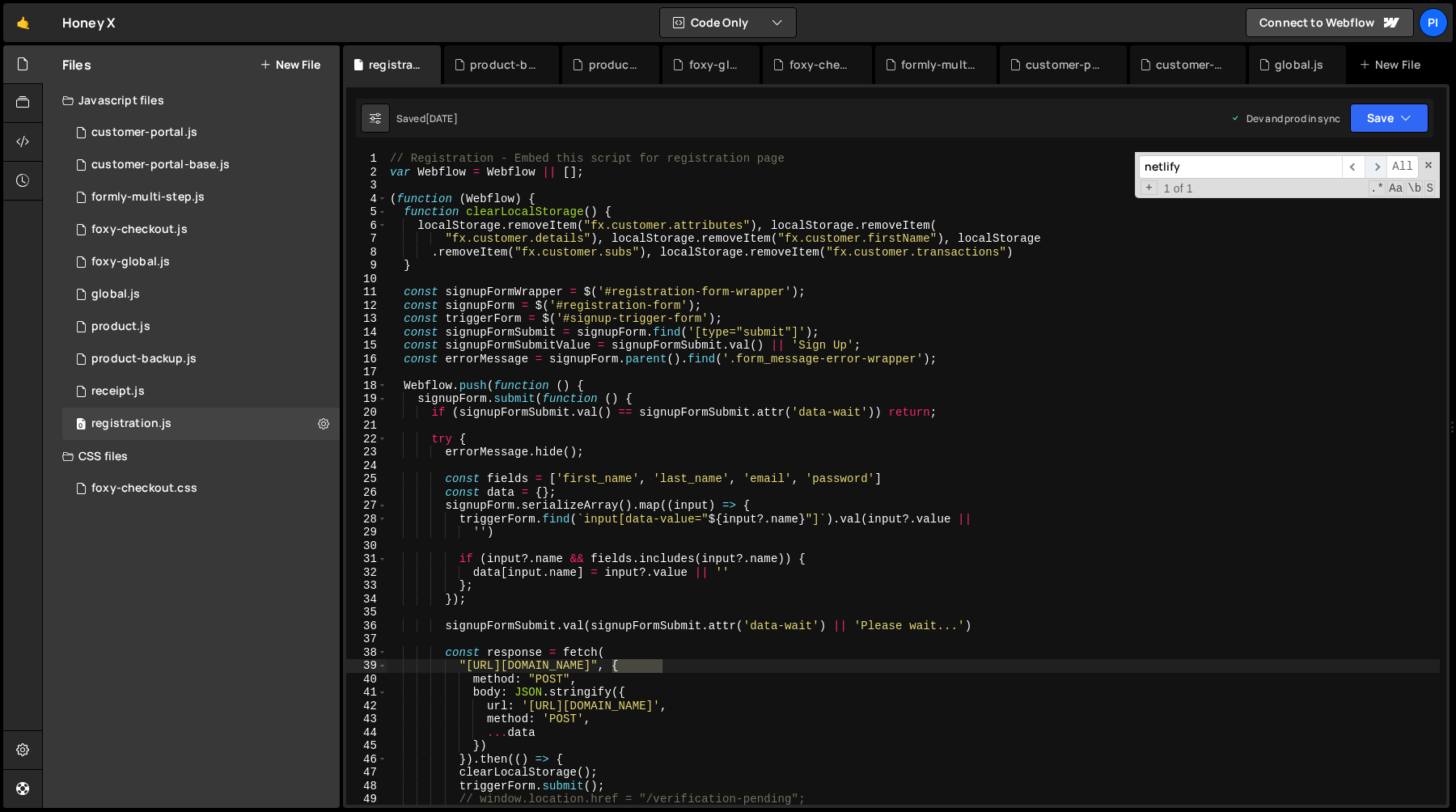
type input "netlify"
click at [1378, 170] on span "​" at bounding box center [1376, 167] width 23 height 23
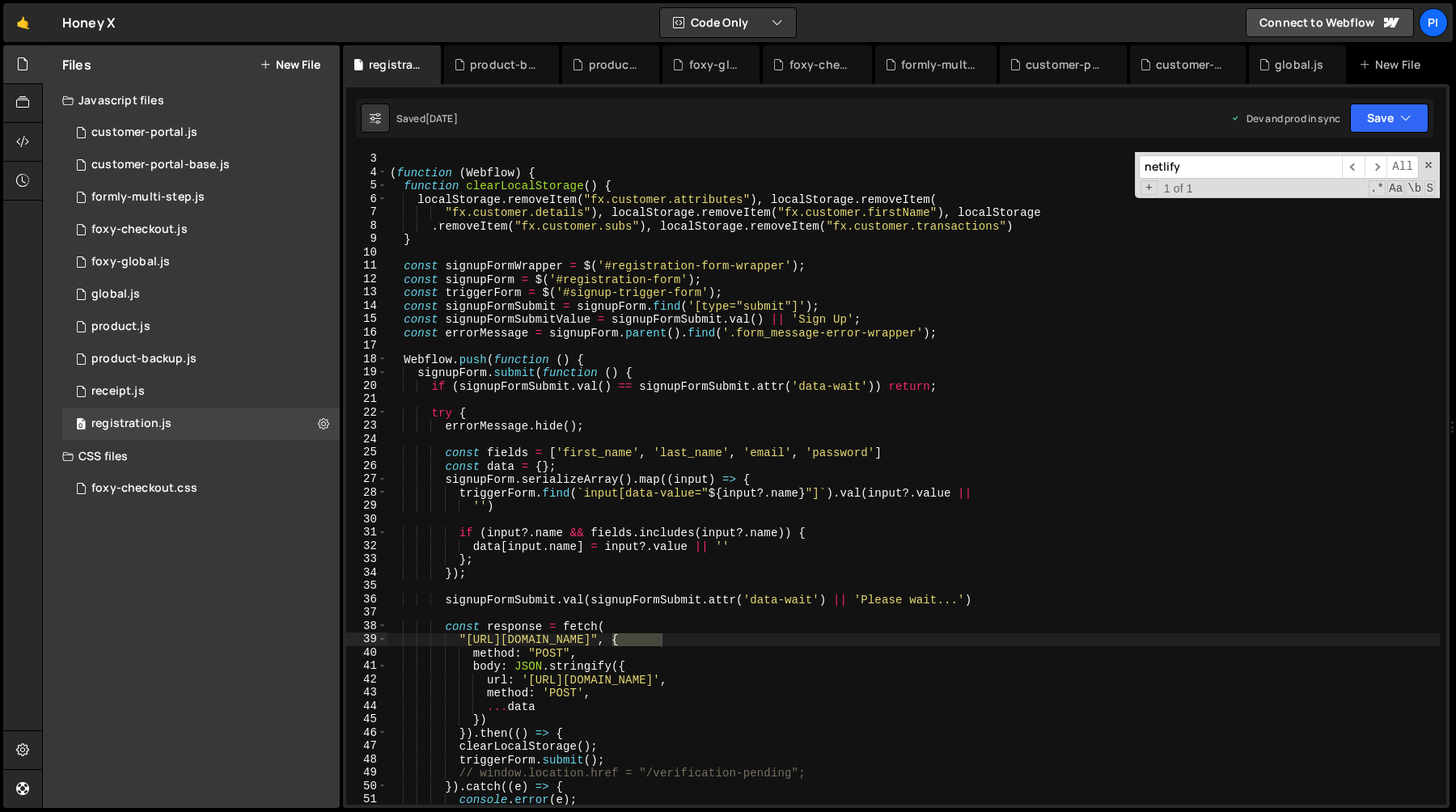
scroll to position [27, 0]
type textarea ""https://honeyx-proxy.netlify.app", {"
click at [544, 642] on div "var Webflow = Webflow || [ ] ; ( function ( Webflow ) { function clearLocalStor…" at bounding box center [913, 479] width 1053 height 679
click at [603, 640] on div "var Webflow = Webflow || [ ] ; ( function ( Webflow ) { function clearLocalStor…" at bounding box center [913, 479] width 1053 height 679
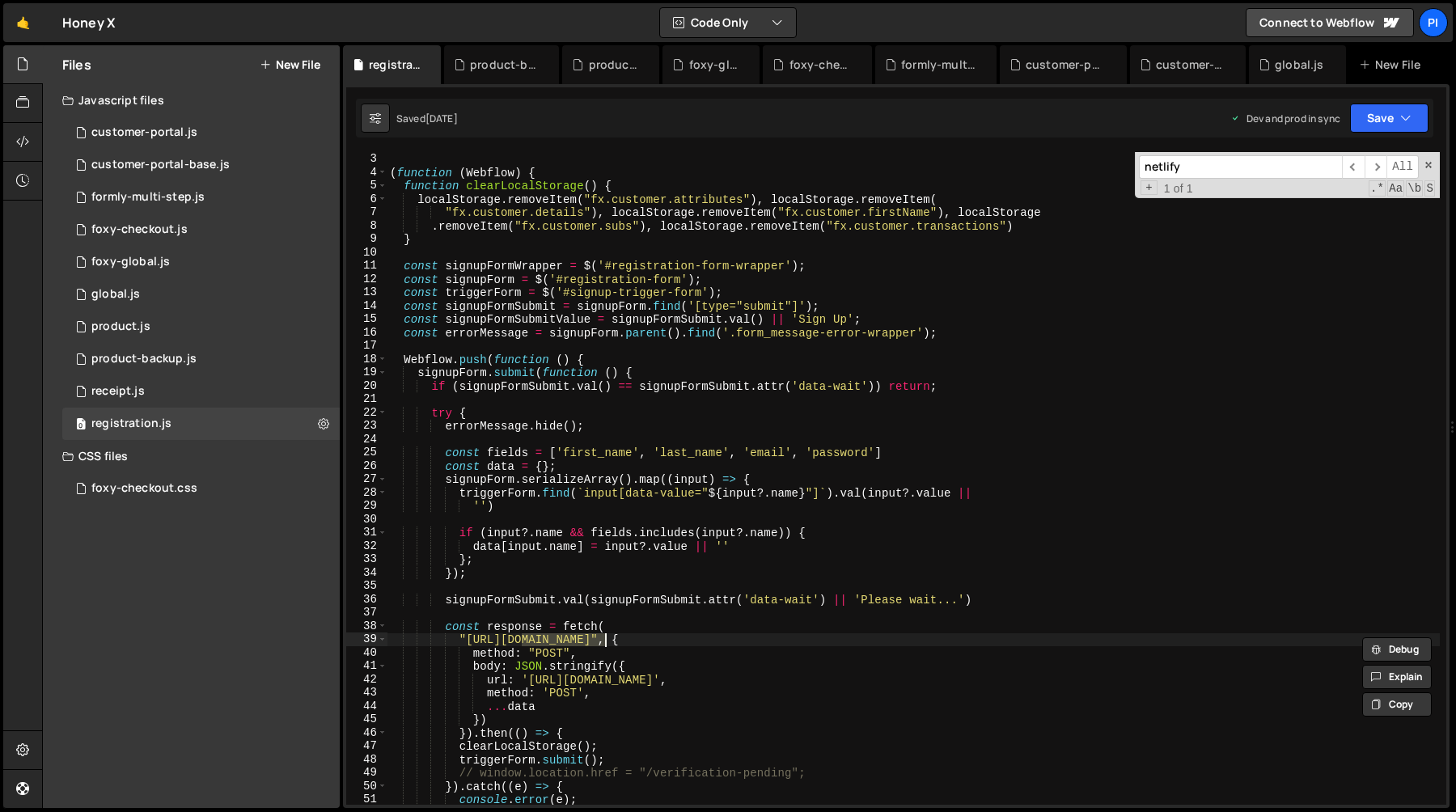
click at [548, 639] on div "var Webflow = Webflow || [ ] ; ( function ( Webflow ) { function clearLocalStor…" at bounding box center [913, 478] width 1053 height 653
click at [548, 639] on div "var Webflow = Webflow || [ ] ; ( function ( Webflow ) { function clearLocalStor…" at bounding box center [913, 479] width 1053 height 679
click at [603, 641] on div "var Webflow = Webflow || [ ] ; ( function ( Webflow ) { function clearLocalStor…" at bounding box center [913, 479] width 1053 height 679
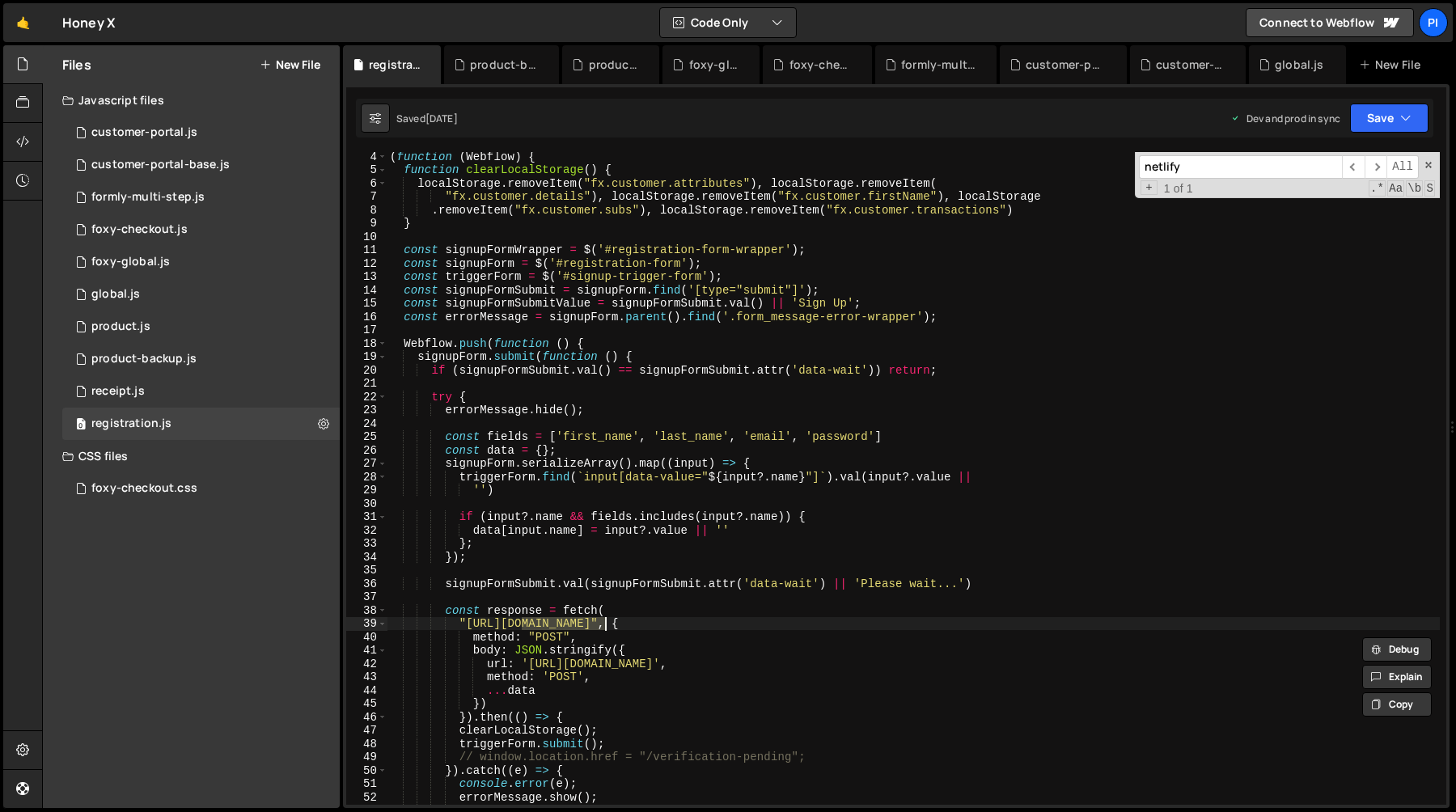
scroll to position [42, 0]
